Goal: Task Accomplishment & Management: Use online tool/utility

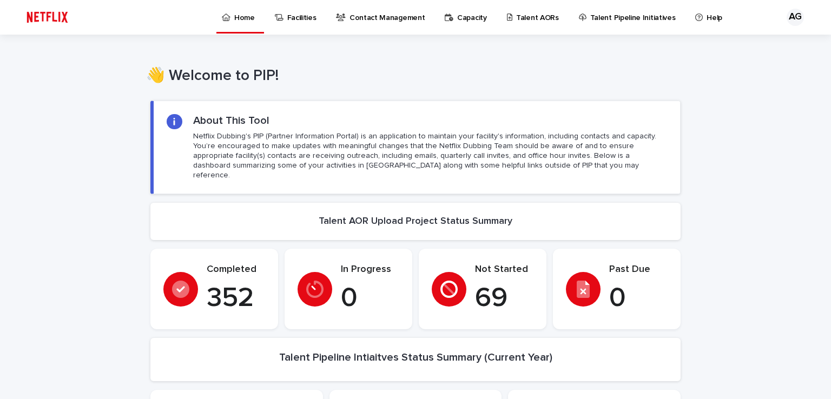
click at [519, 19] on p "Talent AORs" at bounding box center [537, 11] width 43 height 23
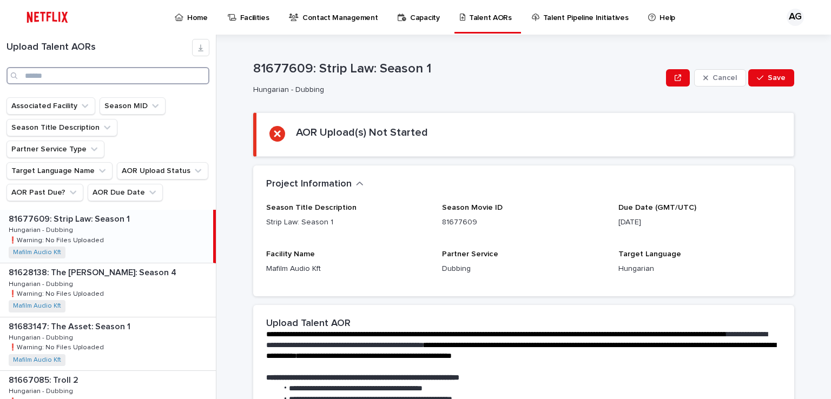
click at [77, 76] on input "Search" at bounding box center [107, 75] width 203 height 17
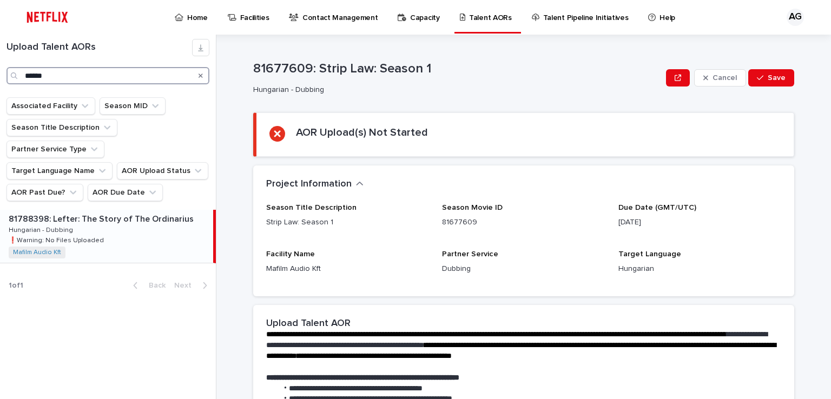
type input "******"
click at [65, 225] on p "Hungarian - Dubbing" at bounding box center [42, 230] width 67 height 10
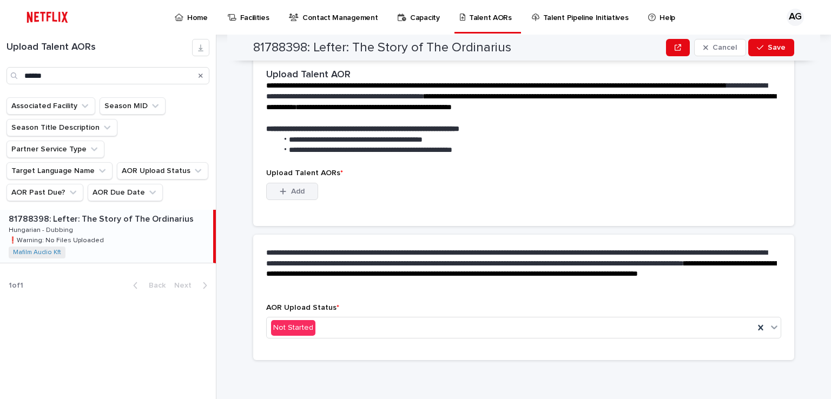
click at [294, 191] on span "Add" at bounding box center [298, 192] width 14 height 8
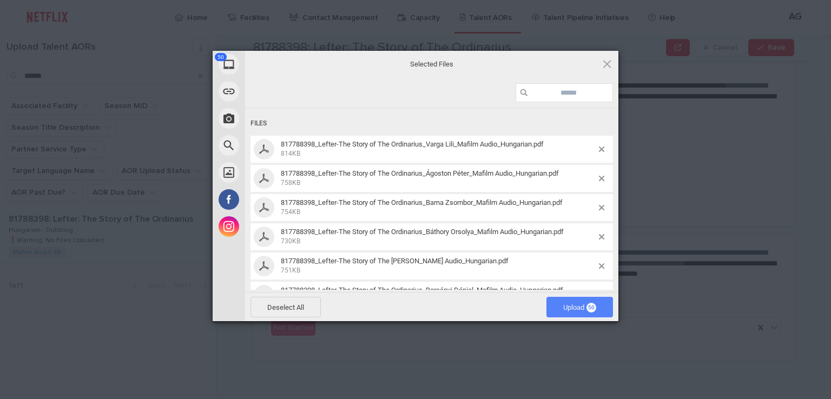
click at [585, 311] on span "Upload 50" at bounding box center [579, 308] width 33 height 8
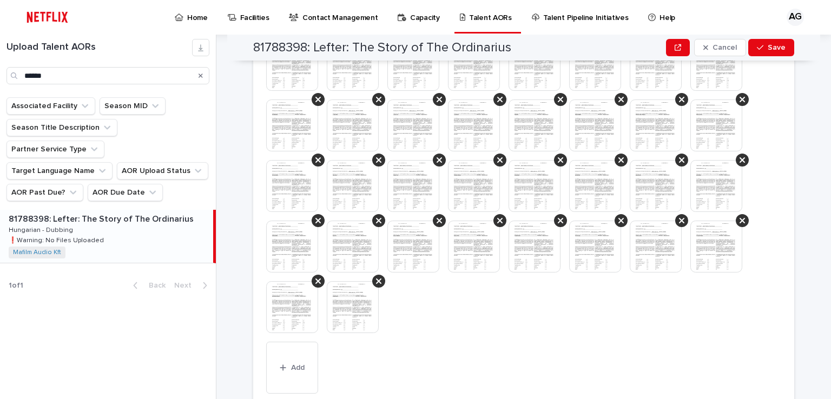
scroll to position [452, 0]
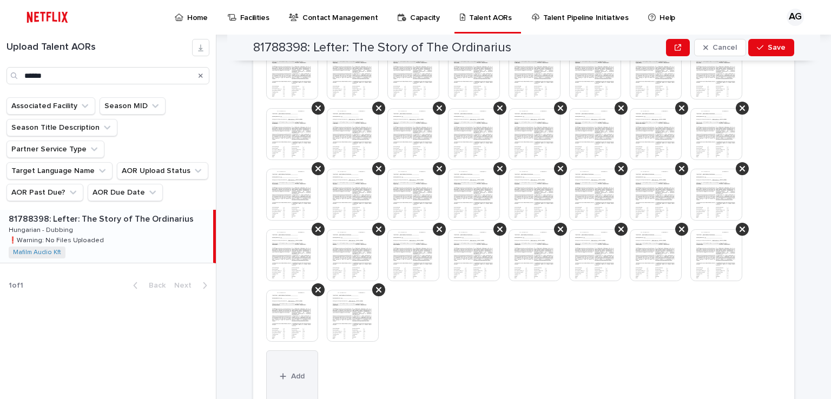
click at [292, 377] on span "Add" at bounding box center [298, 377] width 14 height 8
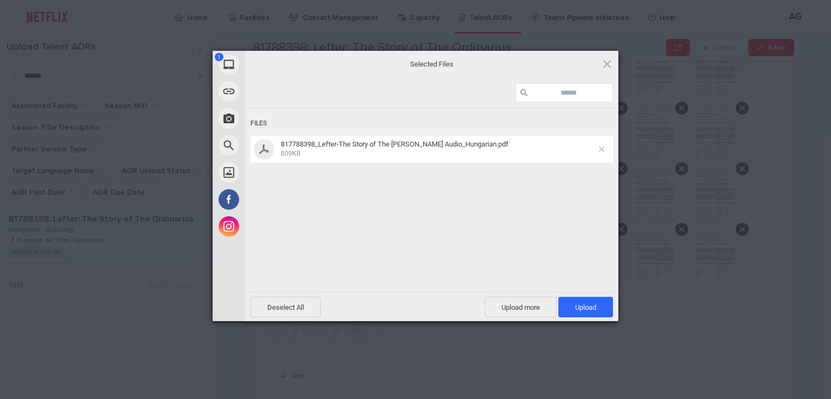
click at [602, 150] on span at bounding box center [601, 149] width 5 height 5
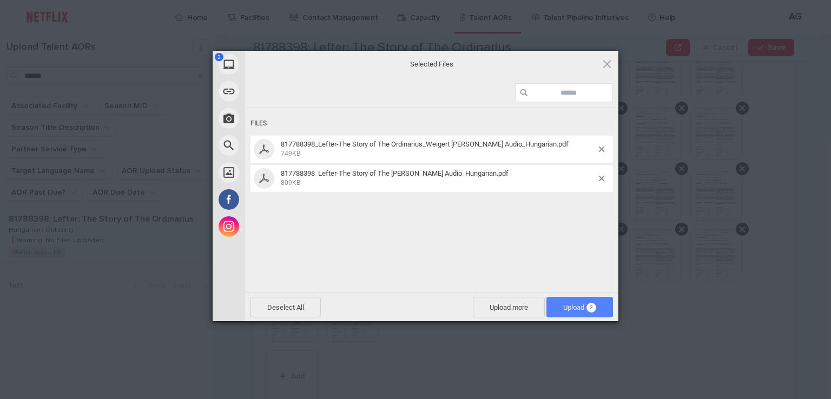
click at [582, 308] on span "Upload 2" at bounding box center [579, 308] width 33 height 8
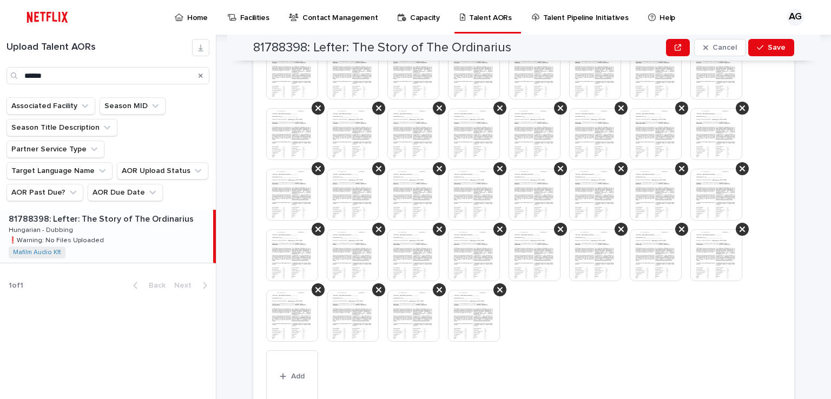
click at [575, 321] on div at bounding box center [523, 138] width 515 height 424
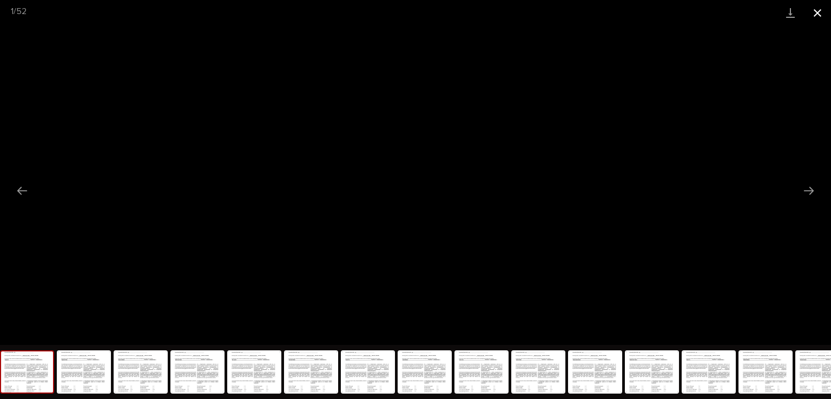
click at [821, 10] on button "Close gallery" at bounding box center [817, 12] width 27 height 25
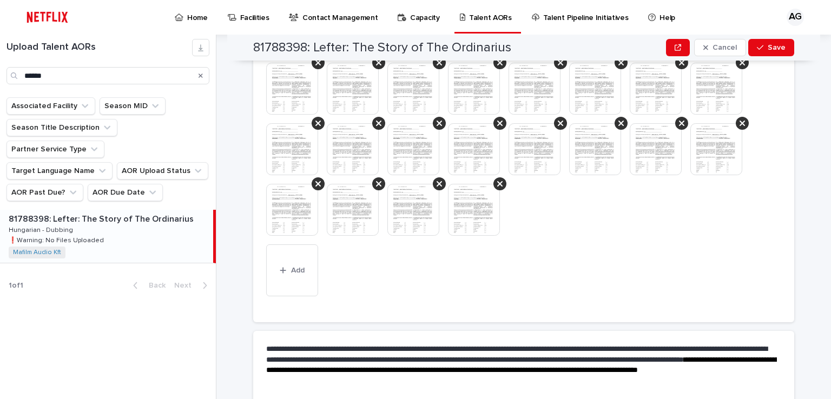
scroll to position [655, 0]
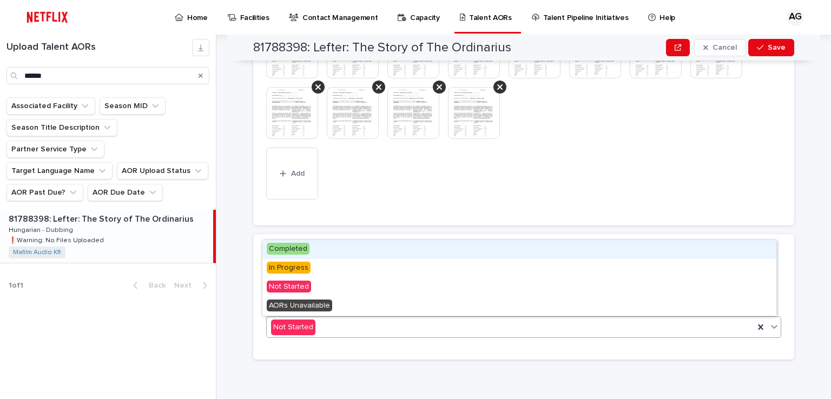
click at [287, 248] on span "Completed" at bounding box center [288, 249] width 43 height 12
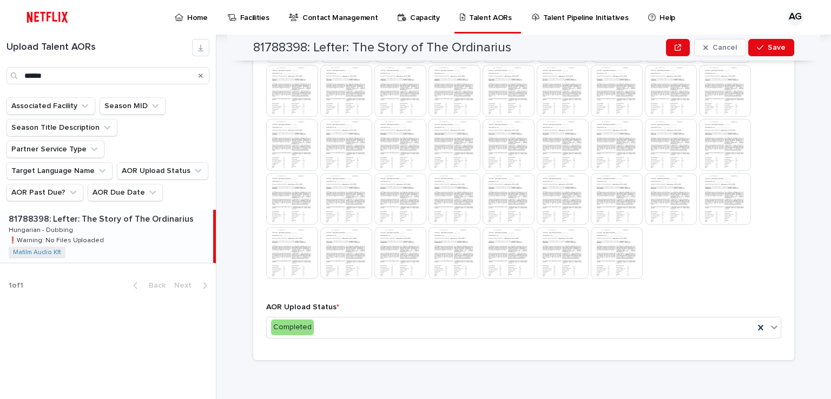
scroll to position [9, 0]
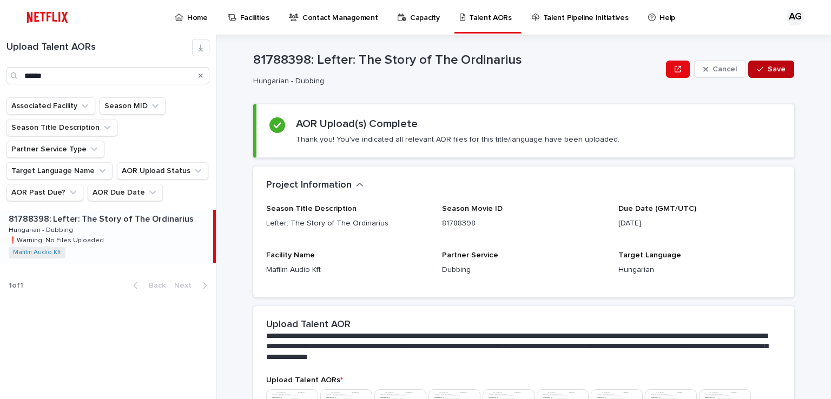
click at [774, 68] on span "Save" at bounding box center [777, 69] width 18 height 8
